Goal: Information Seeking & Learning: Check status

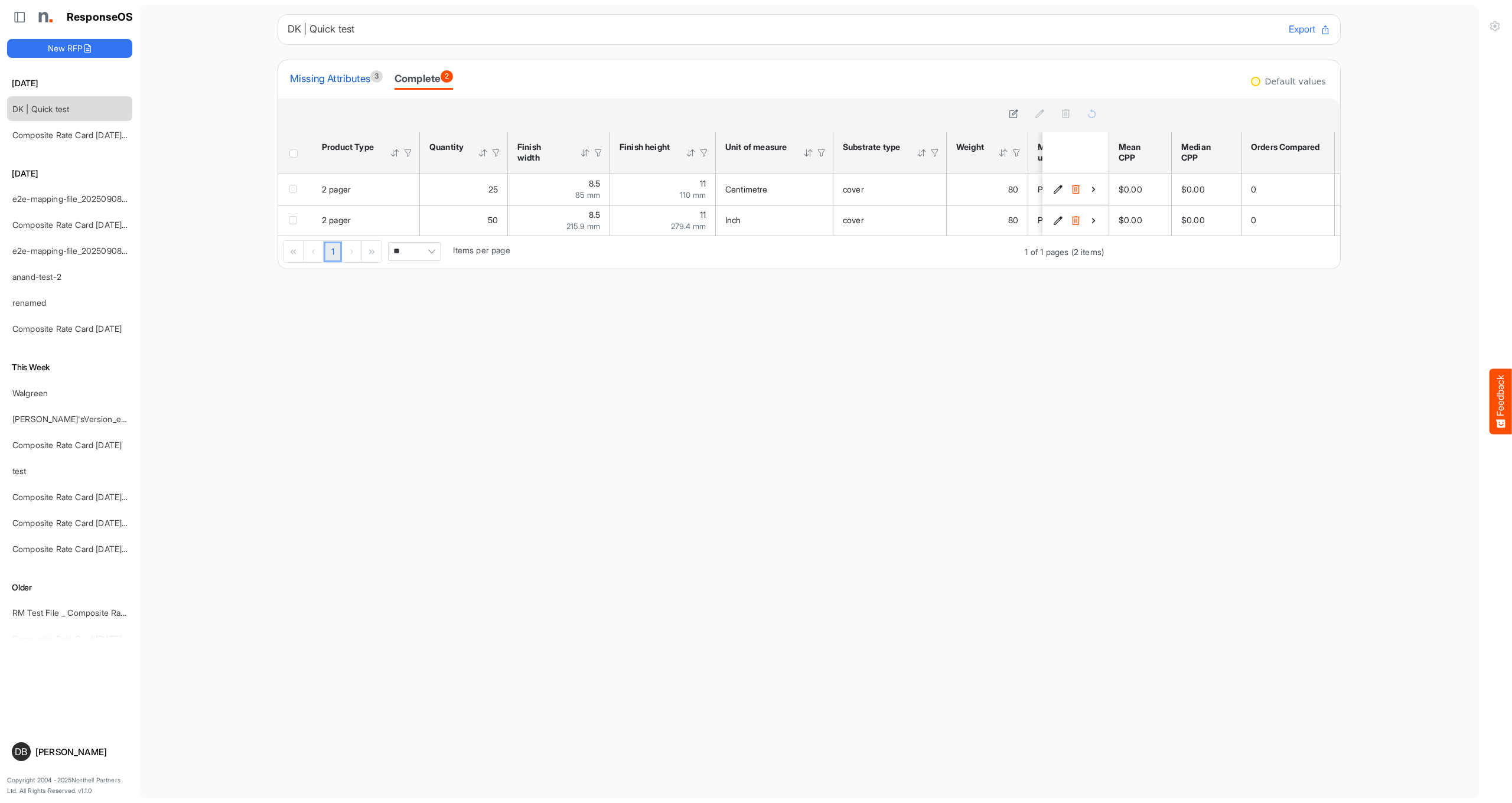
click at [360, 71] on div "Missing Attributes 3" at bounding box center [336, 79] width 92 height 16
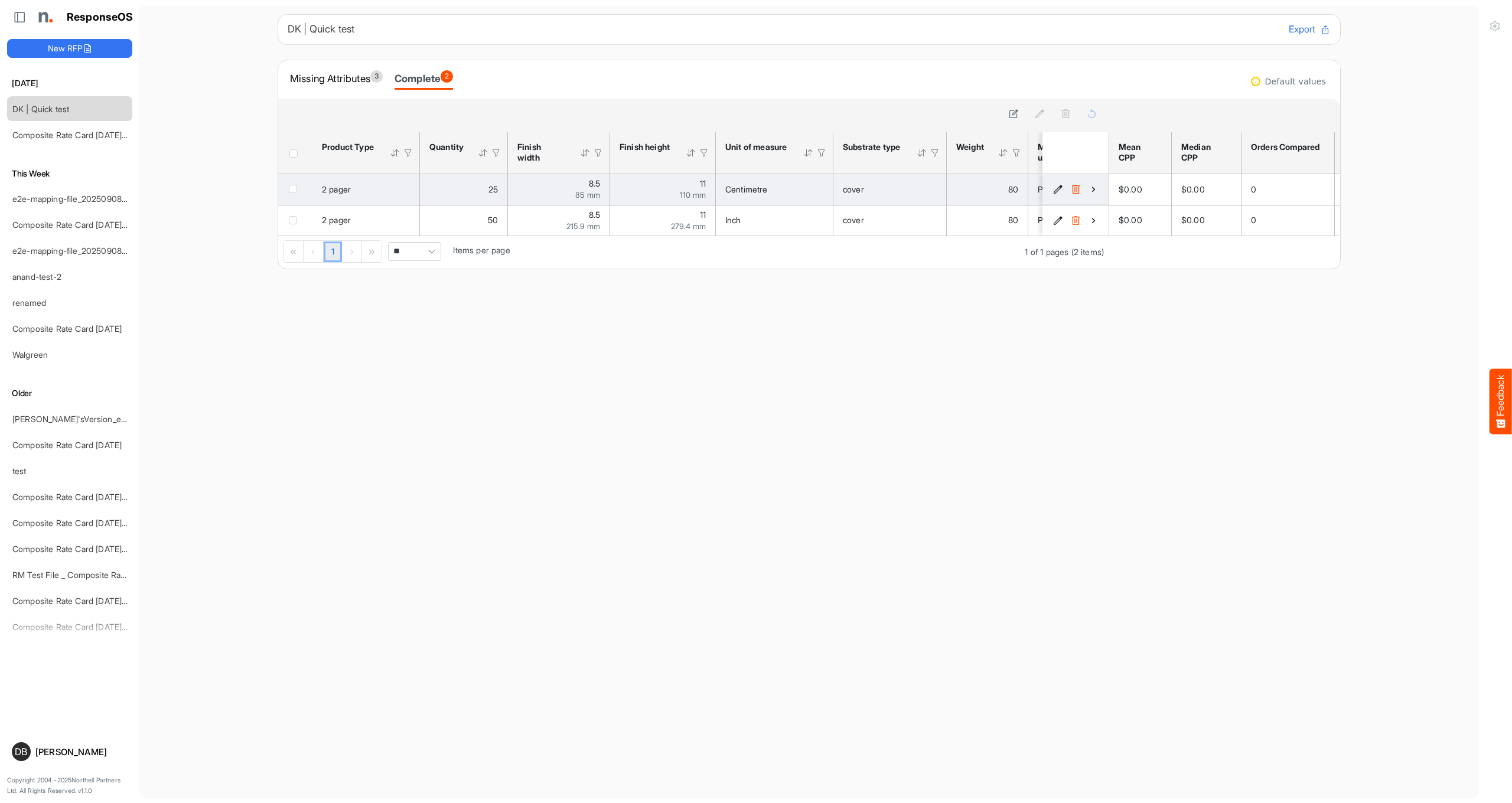
drag, startPoint x: 1087, startPoint y: 192, endPoint x: 1092, endPoint y: 192, distance: 5.0
click at [1090, 192] on div "48dd47b7-dc62-45f4-ad26-6c75e2f23a7a is template cell Column Header" at bounding box center [1076, 189] width 50 height 12
click at [1093, 192] on icon "48dd47b7-dc62-45f4-ad26-6c75e2f23a7a is template cell Column Header" at bounding box center [1093, 189] width 10 height 10
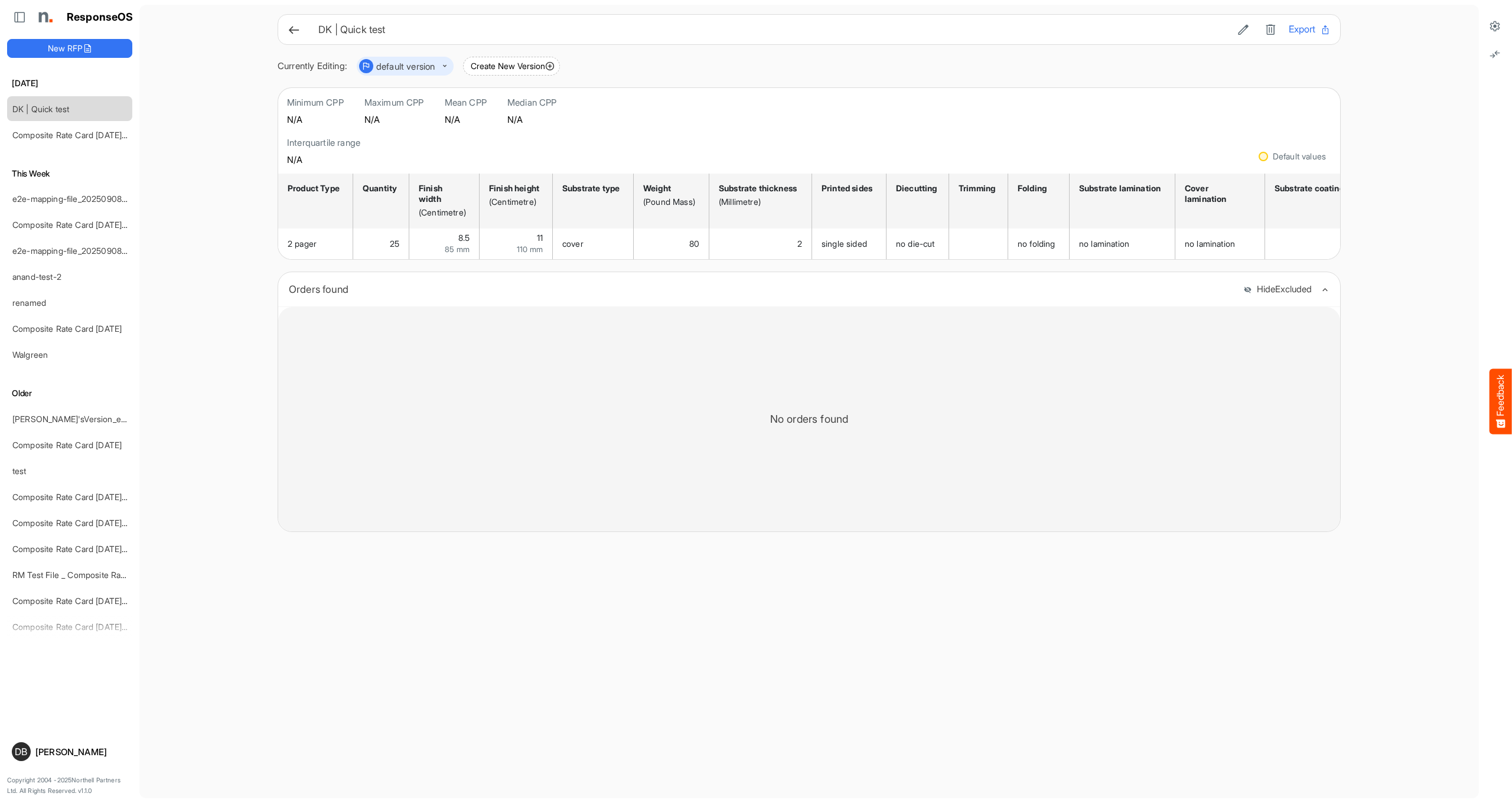
click at [303, 28] on div "DK | Quick test Export" at bounding box center [809, 29] width 1043 height 15
click at [294, 28] on icon at bounding box center [294, 30] width 13 height 13
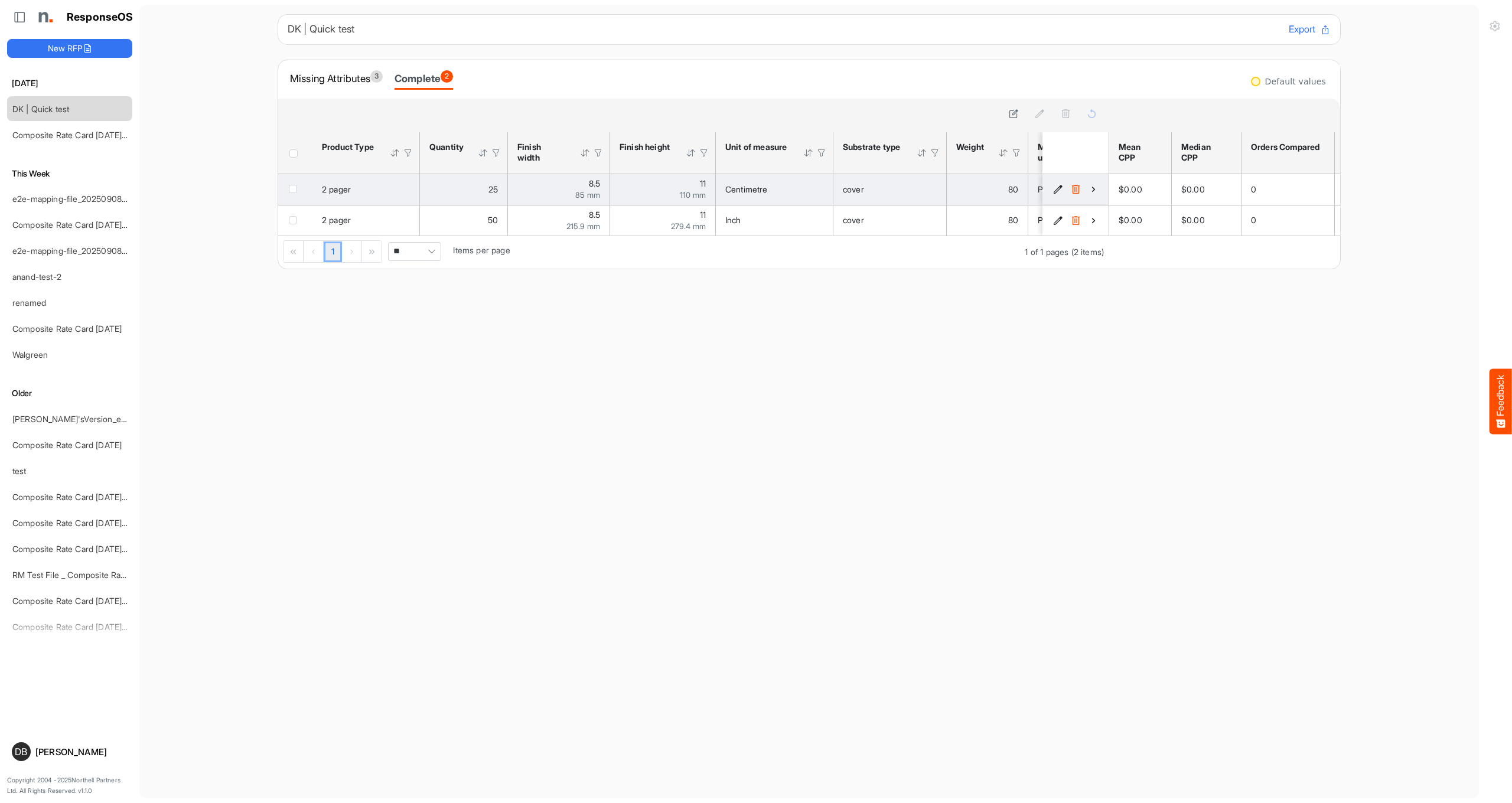
click at [1092, 192] on icon "48dd47b7-dc62-45f4-ad26-6c75e2f23a7a is template cell Column Header" at bounding box center [1093, 189] width 10 height 10
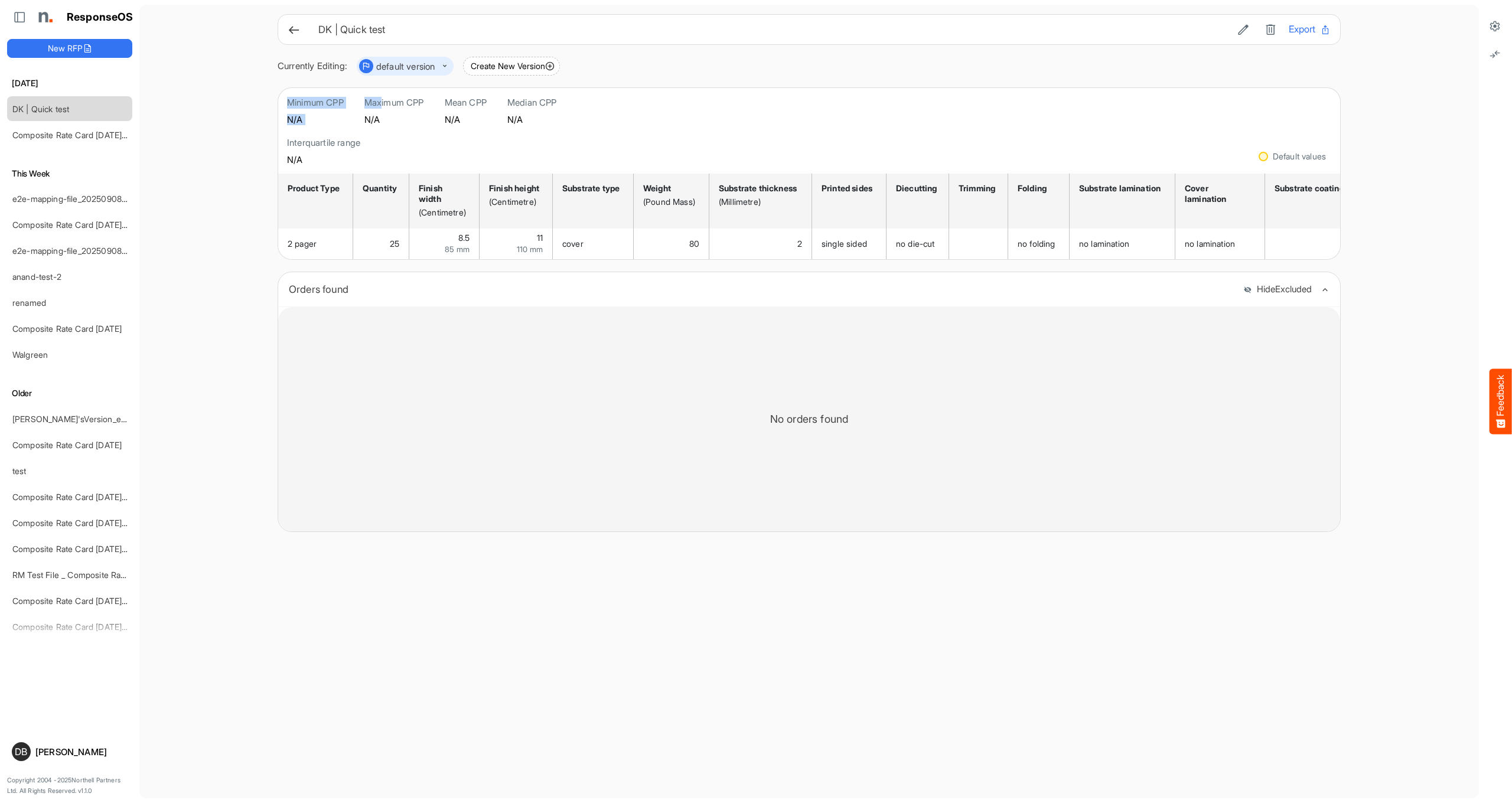
drag, startPoint x: 291, startPoint y: 102, endPoint x: 384, endPoint y: 101, distance: 93.0
click at [384, 101] on div "Minimum CPP N/A Maximum CPP N/A Mean CPP N/A Median CPP N/A Interquartile range…" at bounding box center [423, 131] width 272 height 68
